Goal: Information Seeking & Learning: Learn about a topic

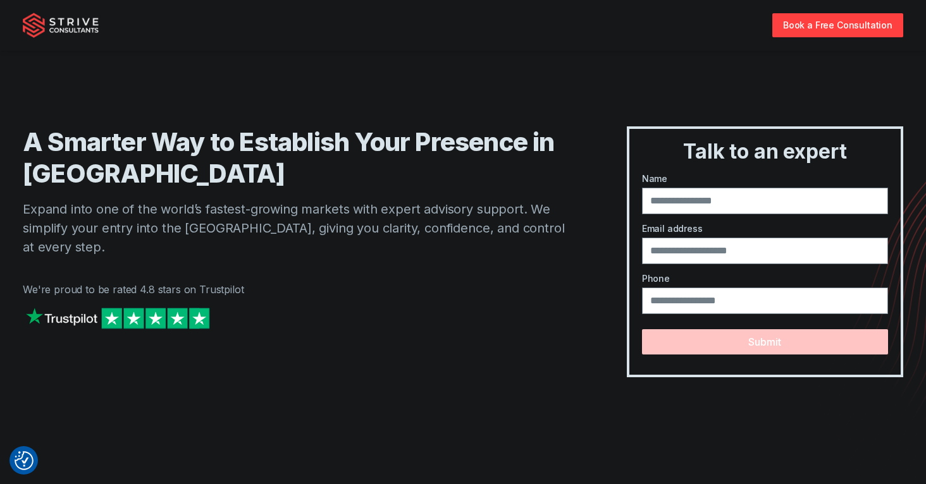
click at [77, 27] on img "Strive Consultants" at bounding box center [61, 25] width 76 height 25
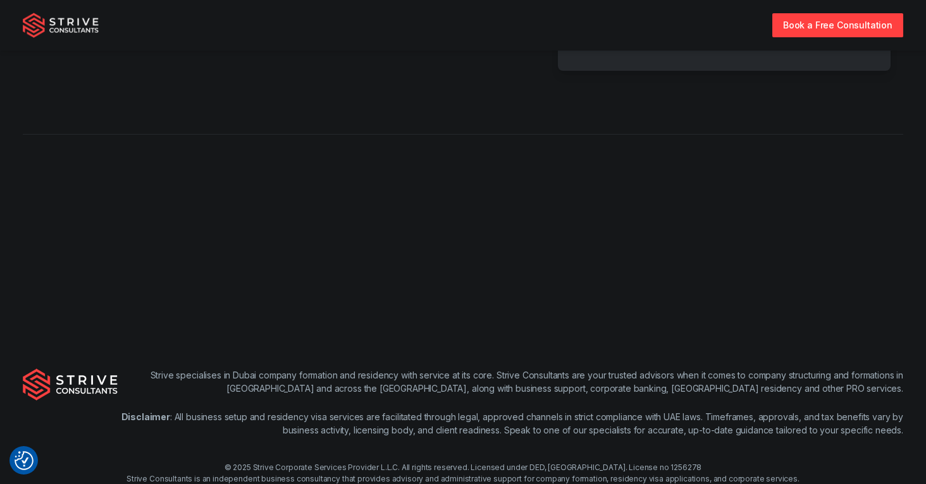
scroll to position [2593, 0]
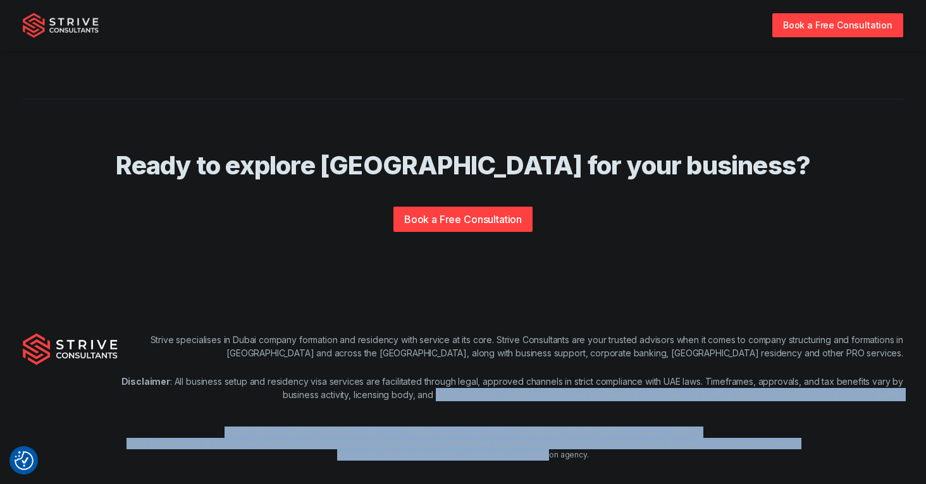
drag, startPoint x: 547, startPoint y: 438, endPoint x: 437, endPoint y: 374, distance: 127.2
click at [437, 375] on div "Strive specialises in Dubai company formation and residency with service at its…" at bounding box center [463, 397] width 926 height 209
click at [434, 375] on p "Disclaimer : All business setup and residency visa services are facilitated thr…" at bounding box center [510, 388] width 785 height 27
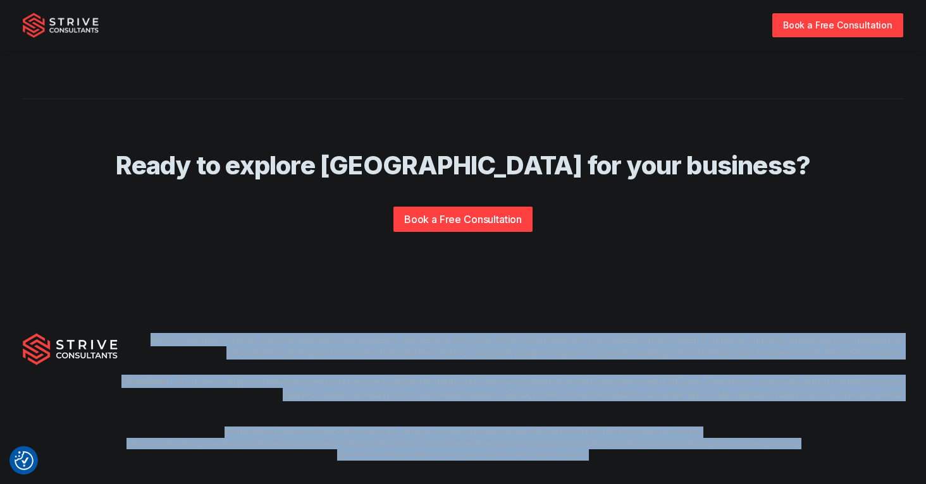
drag, startPoint x: 704, startPoint y: 466, endPoint x: 212, endPoint y: 285, distance: 524.3
click at [212, 293] on div "Strive specialises in Dubai company formation and residency with service at its…" at bounding box center [463, 397] width 926 height 209
click at [183, 308] on div "Strive specialises in Dubai company formation and residency with service at its…" at bounding box center [463, 397] width 926 height 209
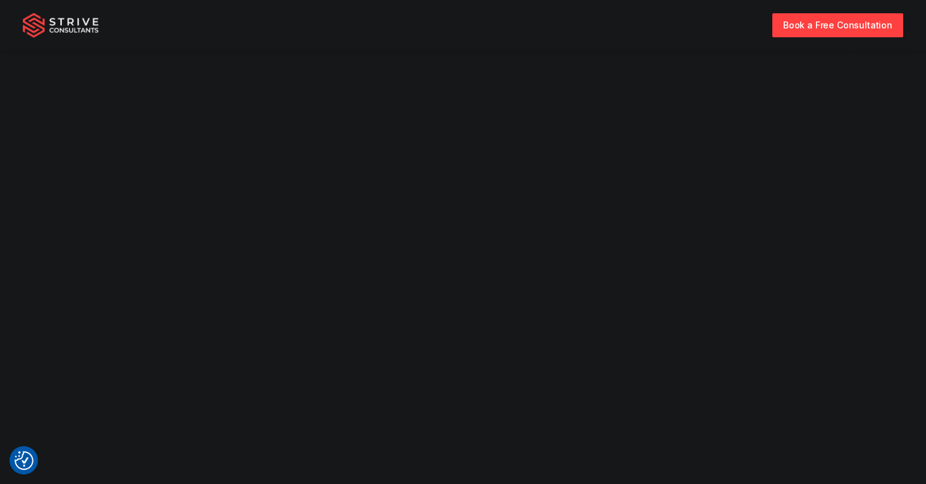
scroll to position [0, 0]
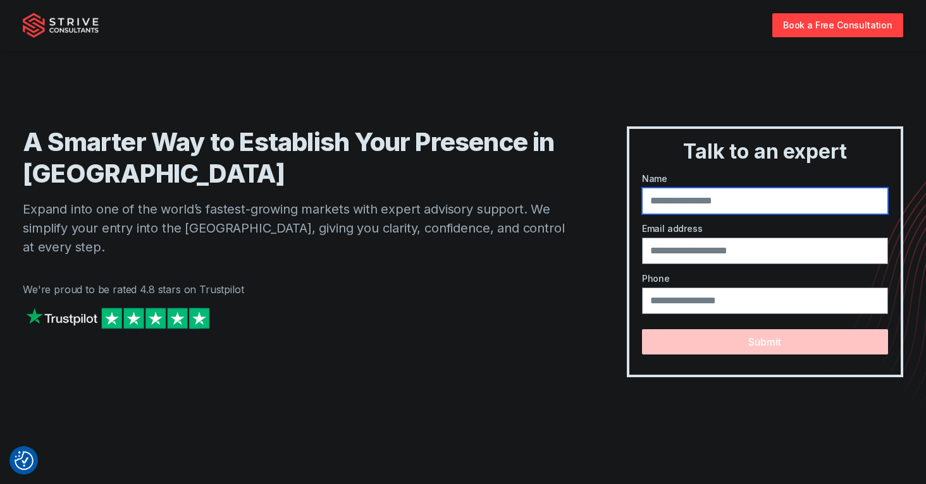
click at [719, 206] on input "text" at bounding box center [765, 201] width 246 height 27
click at [518, 218] on p "Expand into one of the world’s fastest-growing markets with expert advisory sup…" at bounding box center [299, 228] width 553 height 57
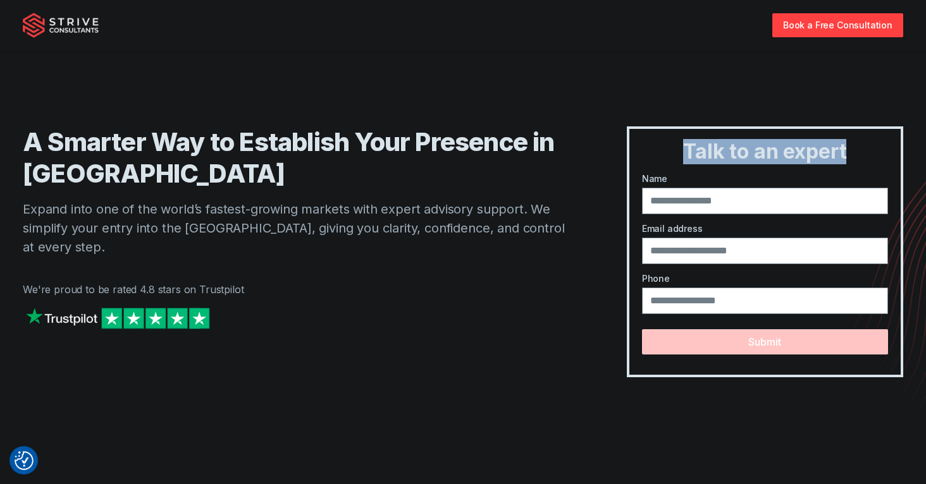
drag, startPoint x: 874, startPoint y: 150, endPoint x: 651, endPoint y: 139, distance: 224.1
click at [687, 136] on div "Talk to an expert Name Email address Phone Submit" at bounding box center [765, 251] width 276 height 251
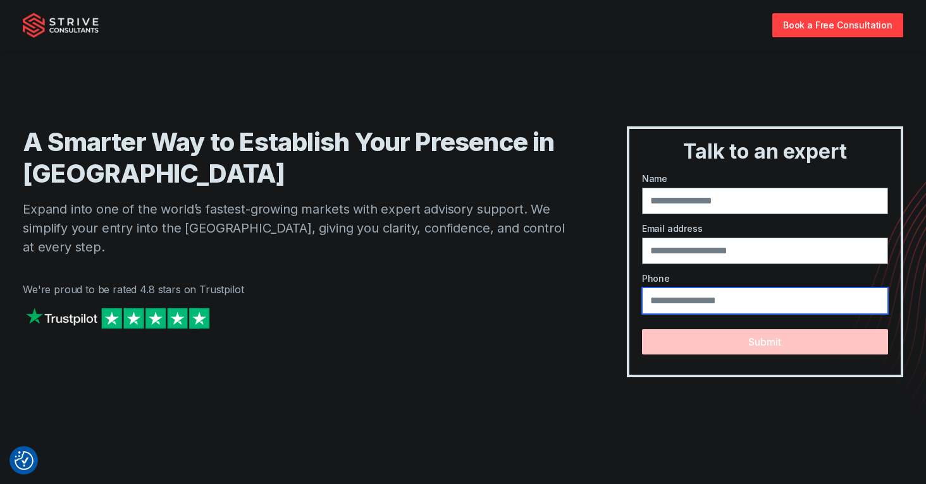
click at [749, 305] on input "tel" at bounding box center [765, 301] width 246 height 27
click at [510, 282] on p "We're proud to be rated 4.8 stars on Trustpilot" at bounding box center [299, 289] width 553 height 15
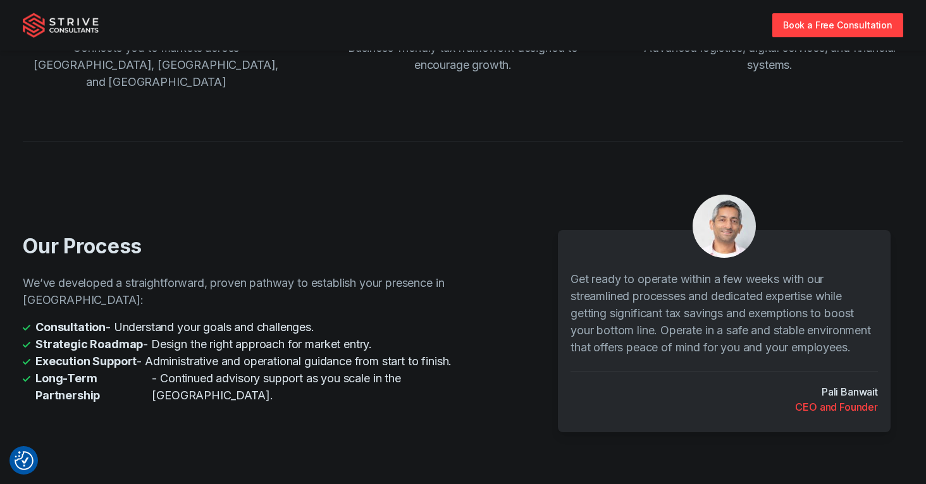
scroll to position [2593, 0]
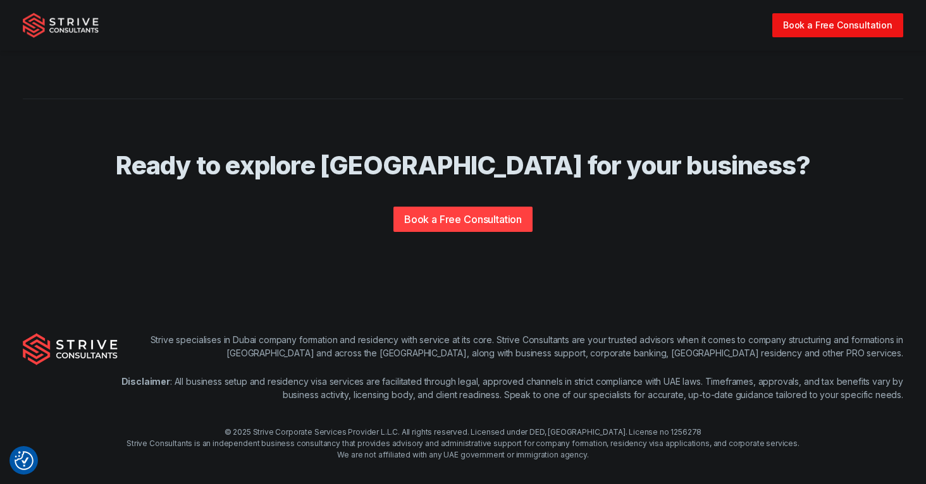
click at [803, 19] on link "Book a Free Consultation" at bounding box center [837, 24] width 131 height 23
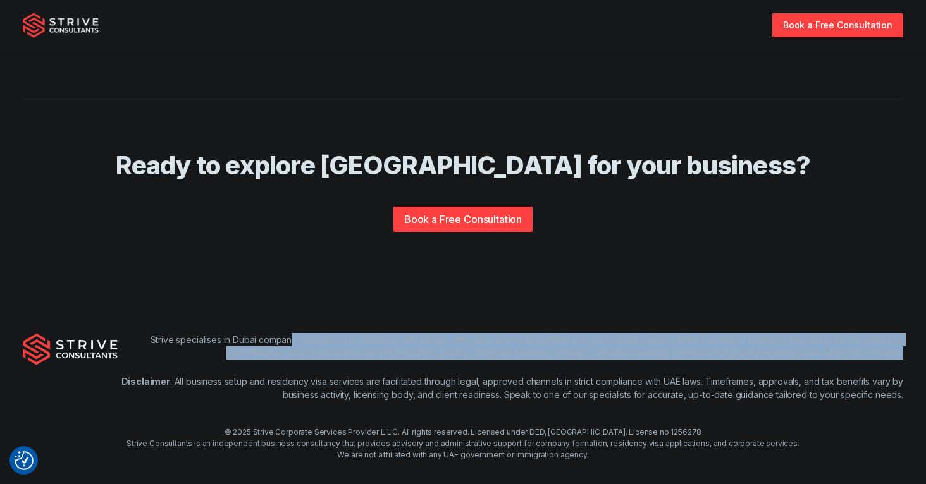
drag, startPoint x: 367, startPoint y: 340, endPoint x: 530, endPoint y: 359, distance: 164.3
click at [528, 358] on div "Strive specialises in Dubai company formation and residency with service at its…" at bounding box center [510, 367] width 785 height 68
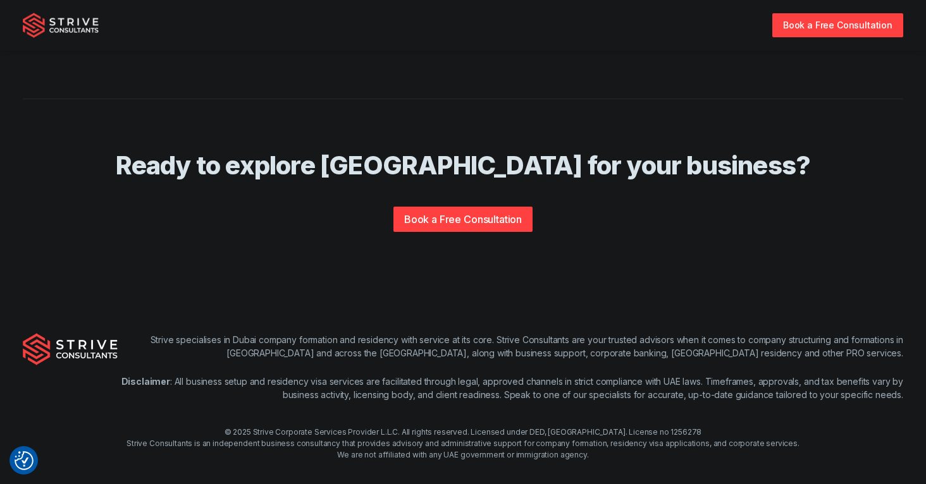
click at [530, 375] on p "Disclaimer : All business setup and residency visa services are facilitated thr…" at bounding box center [510, 388] width 785 height 27
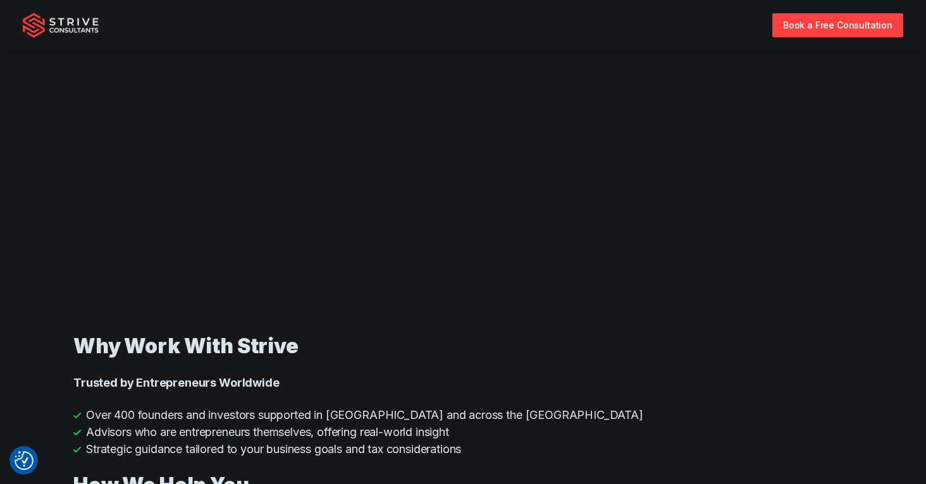
scroll to position [195, 0]
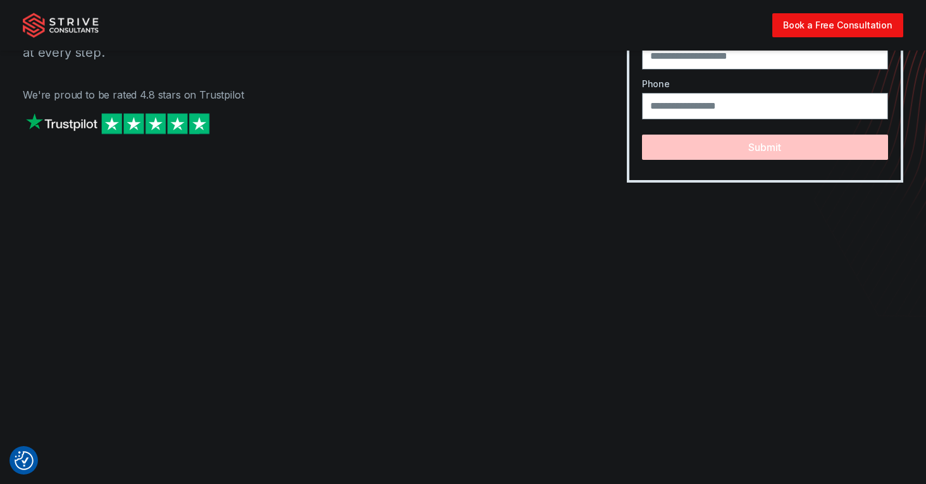
click at [798, 29] on link "Book a Free Consultation" at bounding box center [837, 24] width 131 height 23
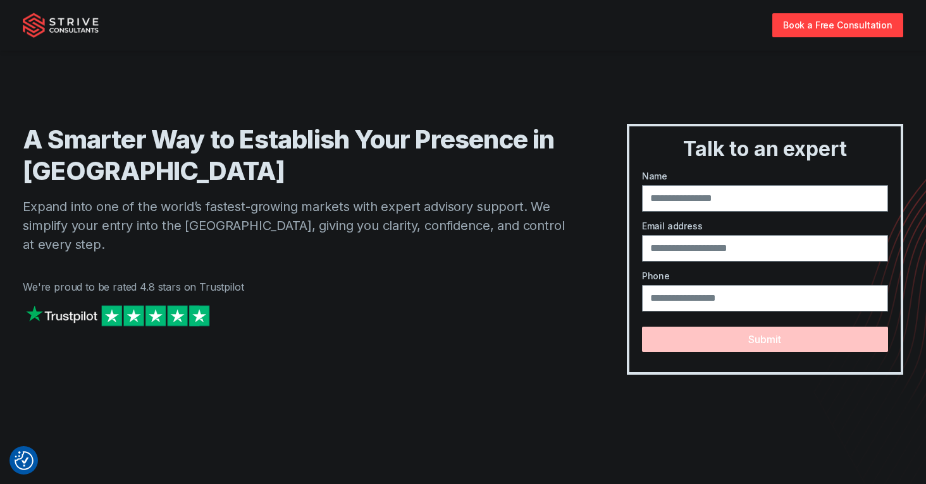
scroll to position [5, 0]
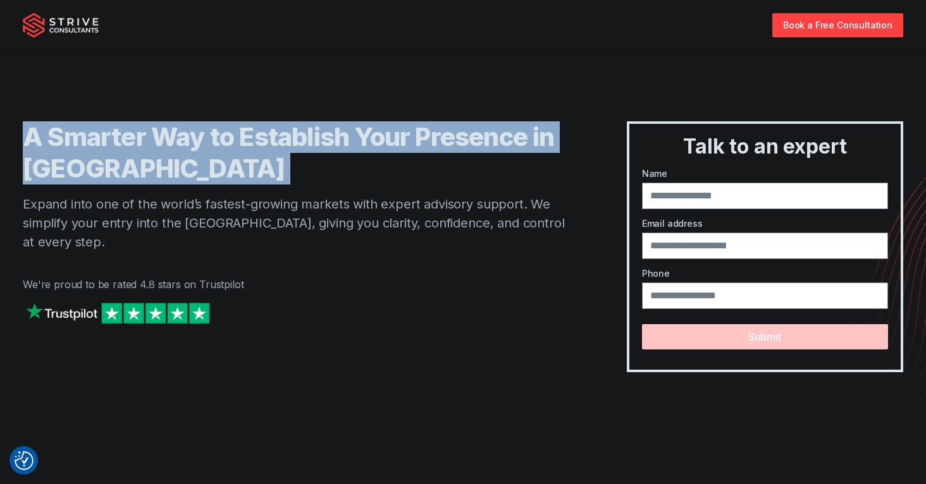
drag, startPoint x: 94, startPoint y: 163, endPoint x: 15, endPoint y: 138, distance: 82.8
click at [15, 138] on div "A Smarter Way to Establish Your Presence in Dubai Expand into one of the world’…" at bounding box center [463, 196] width 910 height 352
copy h1 "A Smarter Way to Establish Your Presence in [GEOGRAPHIC_DATA]"
click at [139, 108] on div "A Smarter Way to Establish Your Presence in Dubai Expand into one of the world’…" at bounding box center [463, 196] width 880 height 352
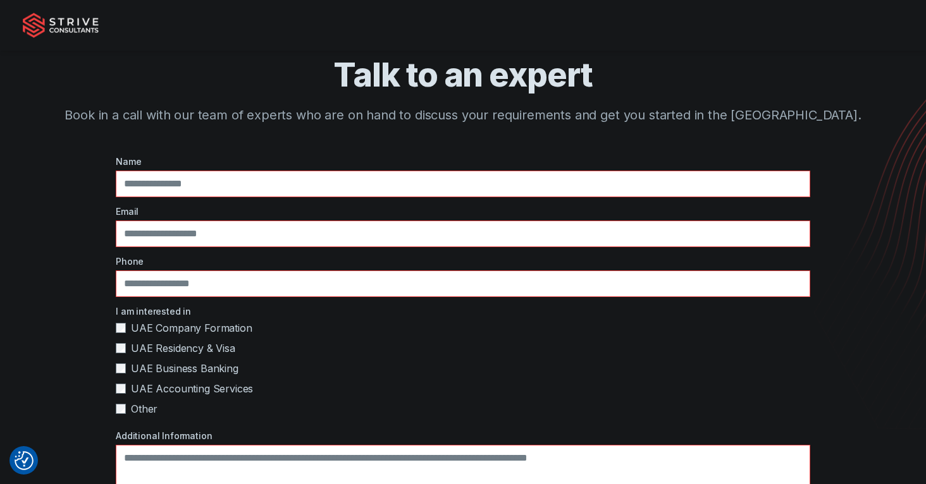
scroll to position [58, 0]
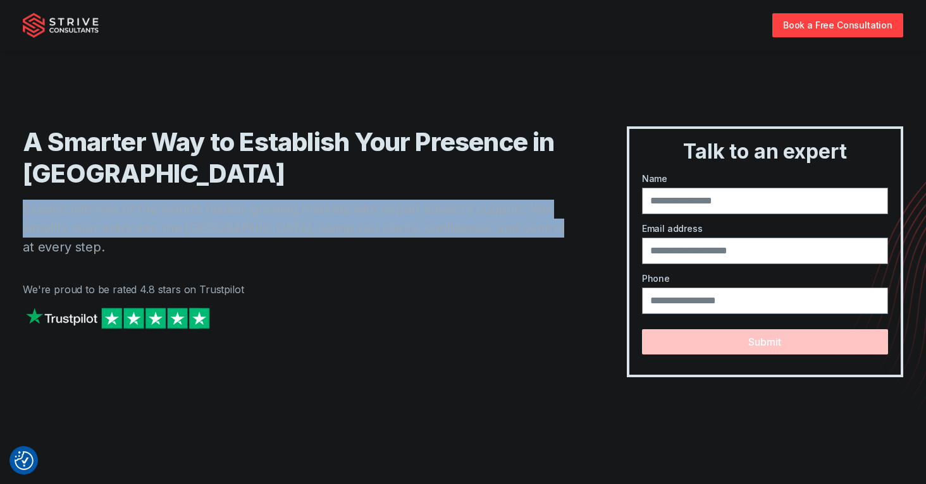
drag, startPoint x: 542, startPoint y: 230, endPoint x: 22, endPoint y: 215, distance: 519.9
click at [23, 215] on p "Expand into one of the world’s fastest-growing markets with expert advisory sup…" at bounding box center [299, 228] width 553 height 57
